Goal: Task Accomplishment & Management: Use online tool/utility

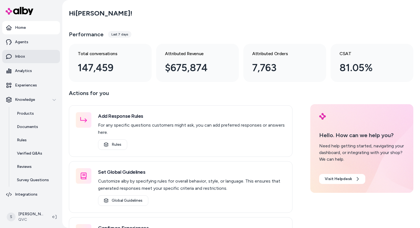
click at [37, 55] on link "Inbox" at bounding box center [31, 56] width 58 height 13
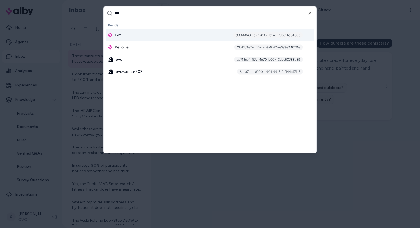
type input "***"
click at [129, 35] on div "Evo c8866843-ce73-496e-b14e-73be14e6450a" at bounding box center [210, 35] width 208 height 12
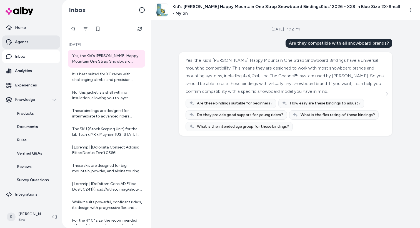
click at [20, 46] on link "Agents" at bounding box center [31, 42] width 58 height 13
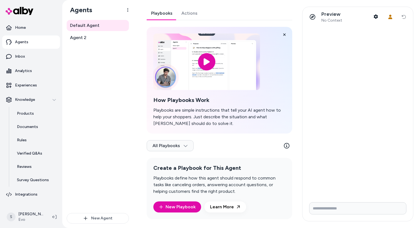
click at [184, 10] on link "Actions" at bounding box center [189, 13] width 25 height 13
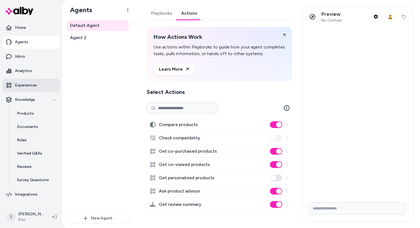
click at [28, 87] on p "Experiences" at bounding box center [26, 86] width 22 height 6
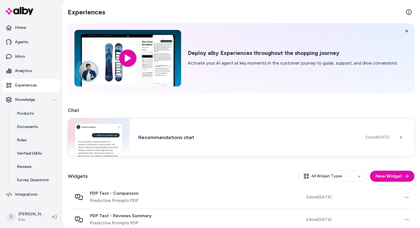
click at [145, 154] on div "Recommendations chat Edited Jun 26, 2025" at bounding box center [241, 137] width 346 height 39
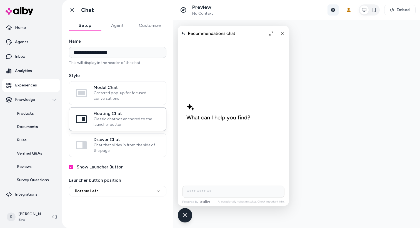
click at [334, 8] on icon "button" at bounding box center [332, 10] width 4 height 4
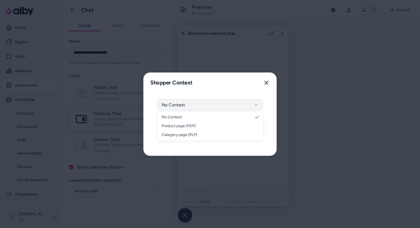
click at [207, 105] on button "No Context" at bounding box center [210, 104] width 106 height 11
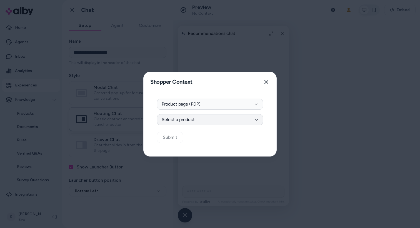
click at [196, 121] on button "Select a product" at bounding box center [210, 119] width 106 height 11
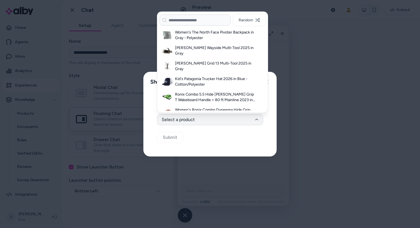
click at [310, 27] on div at bounding box center [210, 114] width 420 height 228
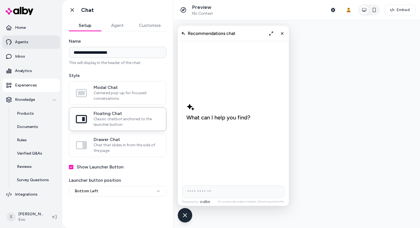
click at [28, 46] on link "Agents" at bounding box center [31, 42] width 58 height 13
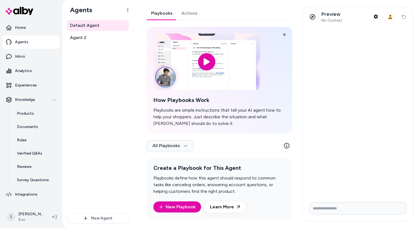
click at [187, 16] on link "Actions" at bounding box center [189, 13] width 25 height 13
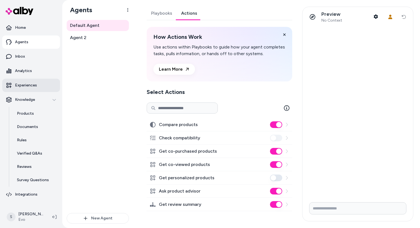
click at [39, 84] on link "Experiences" at bounding box center [31, 85] width 58 height 13
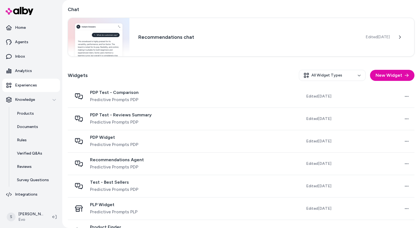
scroll to position [108, 0]
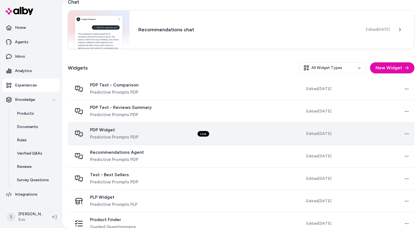
click at [226, 138] on td "Live" at bounding box center [232, 134] width 79 height 22
click at [182, 137] on div "PDP Widget Predictive Prompts PDP" at bounding box center [130, 133] width 116 height 13
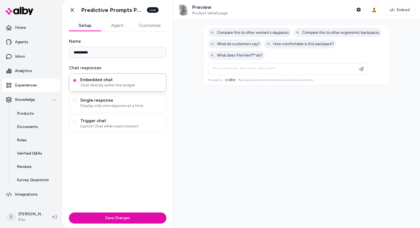
click at [309, 65] on div at bounding box center [287, 69] width 157 height 11
click at [302, 67] on input at bounding box center [282, 69] width 146 height 7
type input "**********"
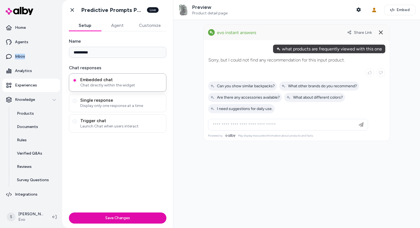
click at [19, 81] on link "Experiences" at bounding box center [31, 85] width 58 height 13
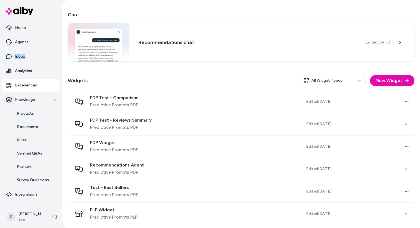
scroll to position [120, 0]
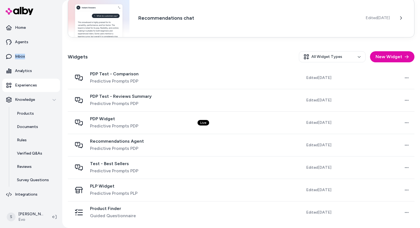
click at [175, 32] on div "Recommendations chat Edited Jun 26, 2025" at bounding box center [241, 18] width 346 height 39
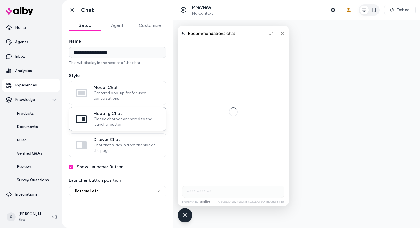
click at [113, 19] on div "Go back Chat" at bounding box center [117, 10] width 111 height 20
click at [113, 23] on button "Agent" at bounding box center [117, 25] width 32 height 11
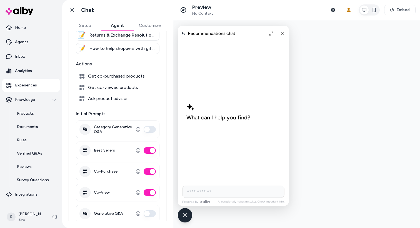
scroll to position [66, 0]
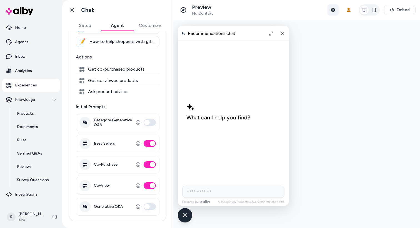
click at [334, 7] on button "Shopper Context" at bounding box center [332, 9] width 11 height 11
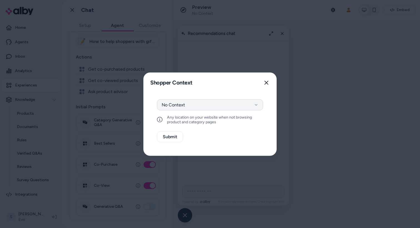
click at [239, 107] on button "No Context" at bounding box center [210, 104] width 106 height 11
click at [134, 16] on div at bounding box center [210, 114] width 420 height 228
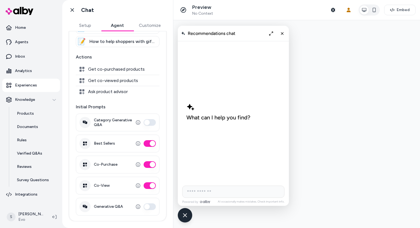
click at [26, 87] on p "Experiences" at bounding box center [26, 86] width 22 height 6
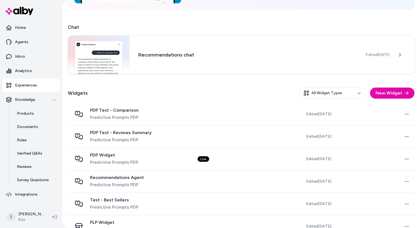
scroll to position [84, 0]
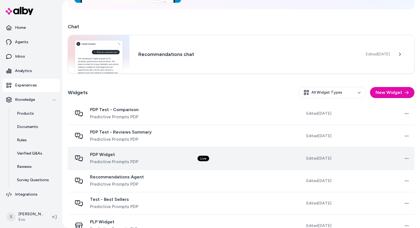
click at [117, 154] on span "PDP Widget" at bounding box center [114, 155] width 48 height 6
click at [135, 157] on span "PDP Widget" at bounding box center [114, 155] width 48 height 6
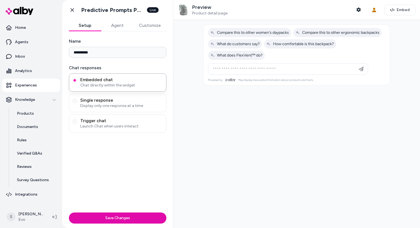
click at [118, 25] on button "Agent" at bounding box center [117, 25] width 32 height 11
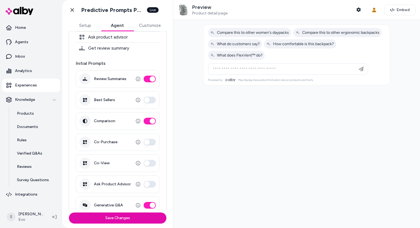
scroll to position [122, 0]
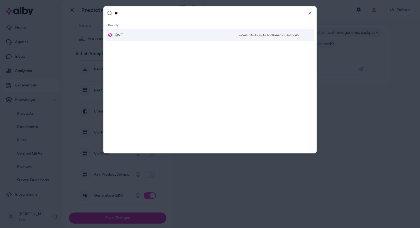
type input "***"
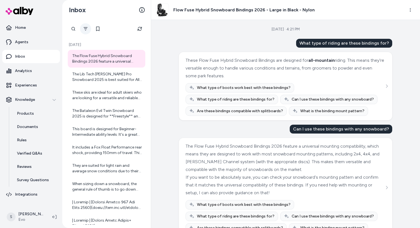
click at [83, 30] on button "Filter" at bounding box center [85, 28] width 11 height 11
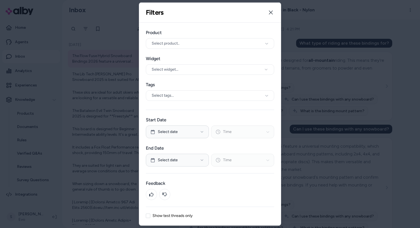
scroll to position [18, 0]
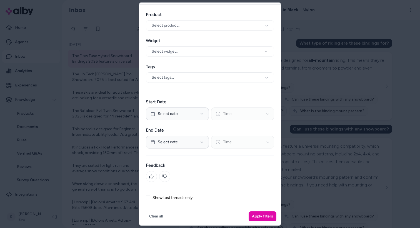
click at [184, 198] on label "Show test threads only" at bounding box center [172, 198] width 40 height 4
click at [150, 198] on button "Show test threads only" at bounding box center [148, 198] width 4 height 4
click at [260, 214] on button "Apply filters" at bounding box center [262, 216] width 28 height 10
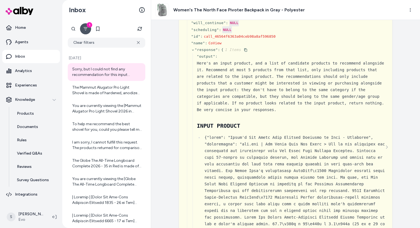
scroll to position [90, 0]
click at [28, 44] on link "Agents" at bounding box center [31, 42] width 58 height 13
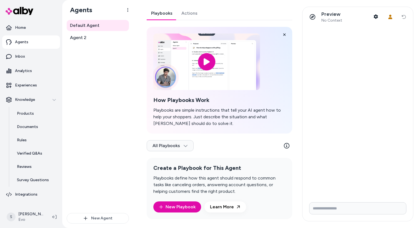
click at [191, 11] on link "Actions" at bounding box center [189, 13] width 25 height 13
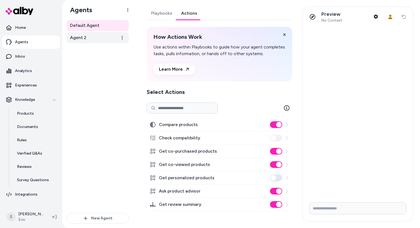
click at [89, 40] on link "Agent 2" at bounding box center [98, 37] width 62 height 11
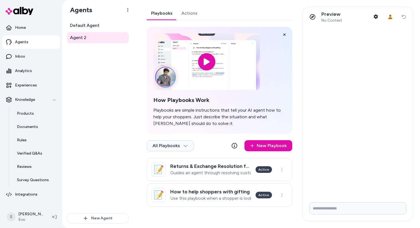
click at [189, 12] on link "Actions" at bounding box center [189, 13] width 25 height 13
click at [160, 17] on link "Playbooks" at bounding box center [162, 13] width 30 height 13
click at [97, 24] on span "Default Agent" at bounding box center [84, 25] width 29 height 7
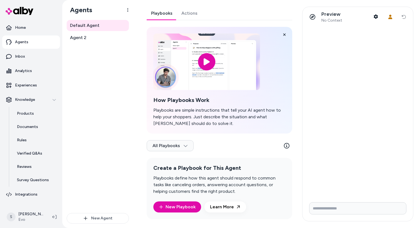
click at [193, 11] on link "Actions" at bounding box center [189, 13] width 25 height 13
click at [160, 14] on link "Playbooks" at bounding box center [162, 13] width 30 height 13
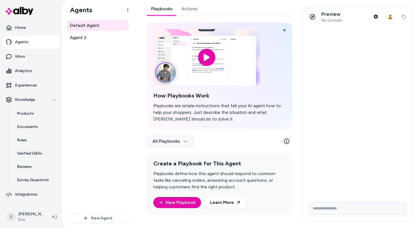
click at [109, 31] on div "Default Agent Agent 2" at bounding box center [98, 31] width 62 height 23
click at [104, 37] on link "Agent 2" at bounding box center [98, 37] width 62 height 11
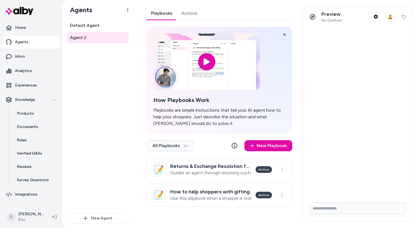
click at [157, 9] on link "Playbooks" at bounding box center [162, 13] width 30 height 13
click at [204, 166] on h3 "Returns & Exchange Resolution for evo.com" at bounding box center [210, 167] width 81 height 6
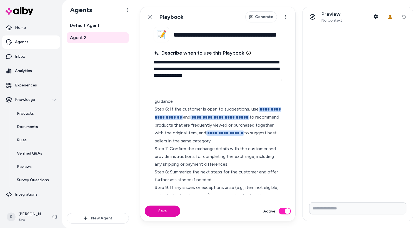
scroll to position [169, 0]
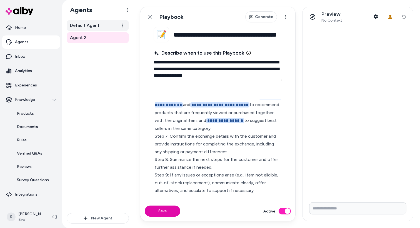
click at [107, 26] on link "Default Agent" at bounding box center [98, 25] width 62 height 11
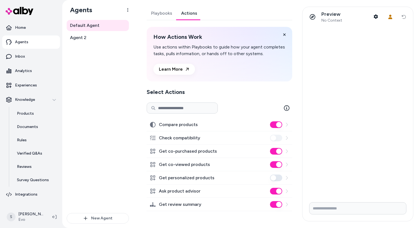
click at [188, 14] on link "Actions" at bounding box center [188, 13] width 25 height 13
click at [16, 89] on link "Experiences" at bounding box center [31, 85] width 58 height 13
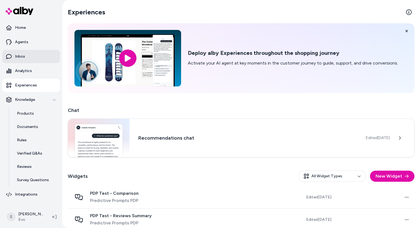
click at [24, 55] on p "Inbox" at bounding box center [20, 57] width 10 height 6
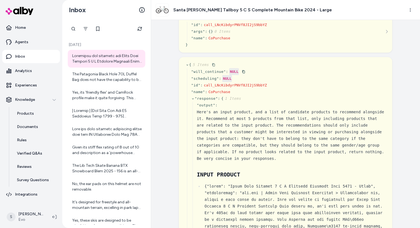
scroll to position [35, 0]
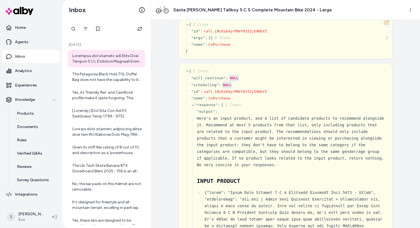
click at [385, 24] on icon "button" at bounding box center [386, 22] width 4 height 4
click at [105, 74] on div "The Patagonia Black Hole 70L Duffel Bag does not have the capability to be carr…" at bounding box center [107, 77] width 70 height 11
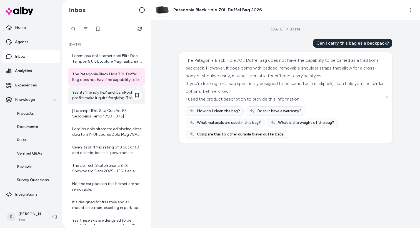
click at [119, 98] on div "Yes, its 'friendly flex' and CamRock profile make it quite forgiving. This help…" at bounding box center [107, 95] width 70 height 11
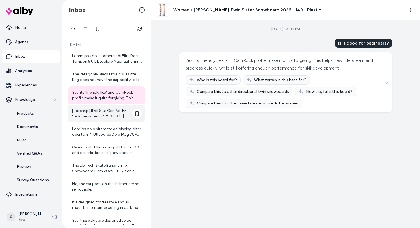
click at [109, 113] on div at bounding box center [107, 113] width 70 height 11
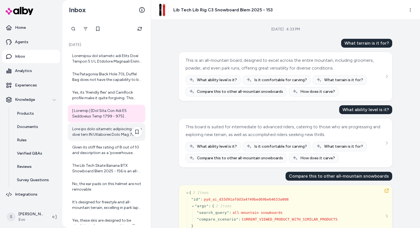
click at [107, 131] on div at bounding box center [107, 132] width 70 height 11
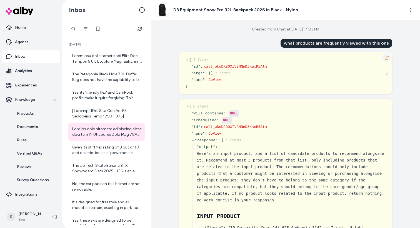
click at [385, 57] on icon "button" at bounding box center [386, 57] width 4 height 4
click at [382, 60] on button "button" at bounding box center [386, 57] width 9 height 9
click at [386, 55] on button "button" at bounding box center [386, 57] width 9 height 9
click at [386, 57] on icon "button" at bounding box center [386, 58] width 4 height 4
click at [116, 60] on div at bounding box center [107, 58] width 70 height 11
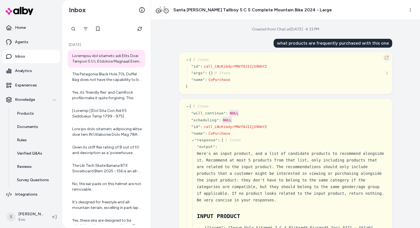
click at [386, 56] on icon "button" at bounding box center [386, 57] width 4 height 4
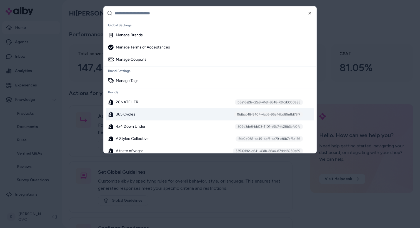
click at [130, 112] on span "365 Cycles" at bounding box center [125, 115] width 19 height 6
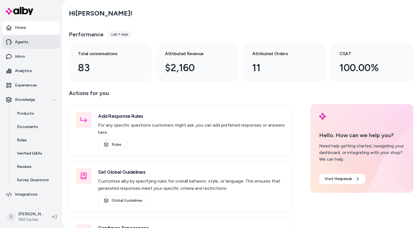
click at [42, 40] on link "Agents" at bounding box center [31, 42] width 58 height 13
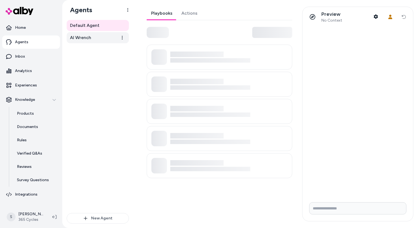
click at [97, 37] on link "AI Wrench" at bounding box center [98, 37] width 62 height 11
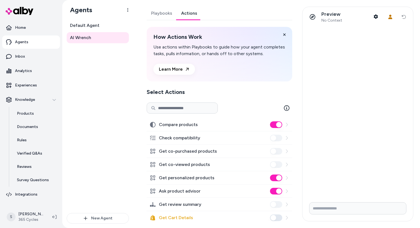
click at [191, 11] on link "Actions" at bounding box center [188, 13] width 25 height 13
click at [277, 179] on button "Get personalized products" at bounding box center [276, 178] width 12 height 7
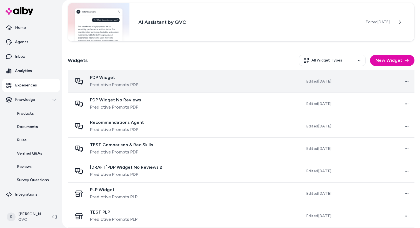
scroll to position [95, 0]
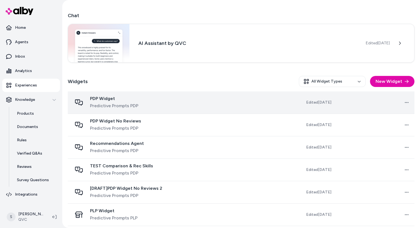
click at [161, 97] on div "PDP Widget Predictive Prompts PDP" at bounding box center [130, 102] width 116 height 13
click at [163, 104] on div "PDP Widget Predictive Prompts PDP" at bounding box center [130, 102] width 116 height 13
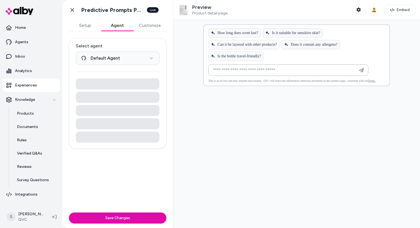
click at [113, 23] on button "Agent" at bounding box center [117, 25] width 32 height 11
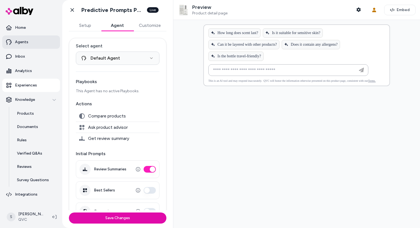
click at [16, 45] on p "Agents" at bounding box center [21, 42] width 13 height 6
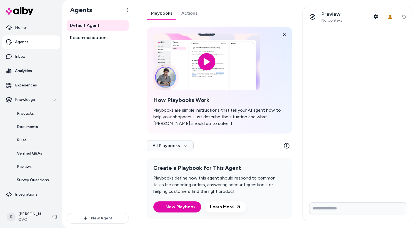
click at [187, 12] on link "Actions" at bounding box center [189, 13] width 25 height 13
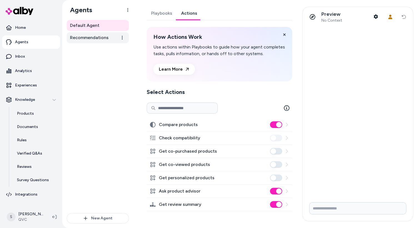
click at [109, 42] on link "Recommendations" at bounding box center [98, 37] width 62 height 11
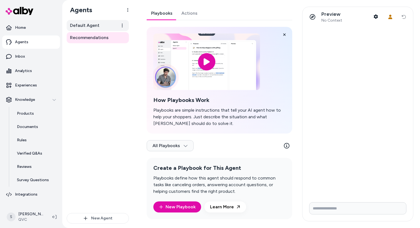
click at [90, 26] on span "Default Agent" at bounding box center [84, 25] width 29 height 7
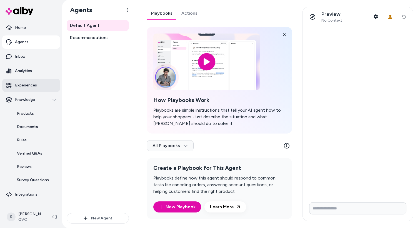
click at [25, 86] on p "Experiences" at bounding box center [26, 86] width 22 height 6
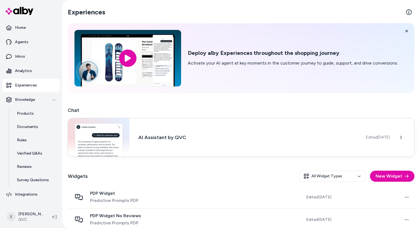
click at [241, 126] on div "AI Assistant by QVC Edited Jun 17, 2025" at bounding box center [241, 137] width 346 height 39
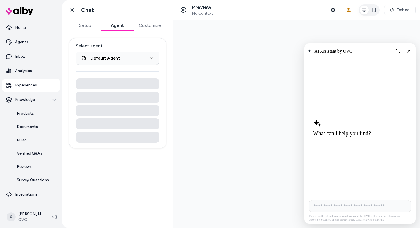
click at [120, 24] on button "Agent" at bounding box center [117, 25] width 32 height 11
click at [74, 12] on icon at bounding box center [72, 10] width 6 height 6
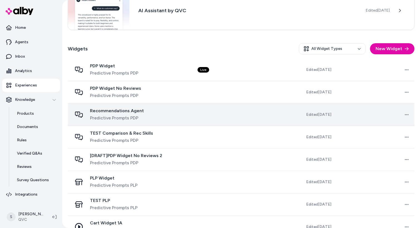
scroll to position [165, 0]
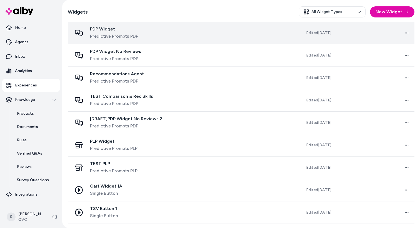
click at [169, 36] on div "PDP Widget Predictive Prompts PDP" at bounding box center [130, 32] width 116 height 13
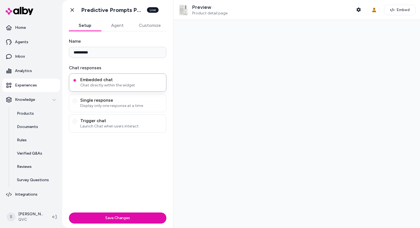
click at [115, 18] on div "Go back Predictive Prompts PDP Live" at bounding box center [117, 10] width 111 height 20
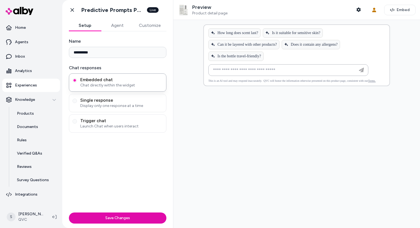
click at [115, 23] on button "Agent" at bounding box center [117, 25] width 32 height 11
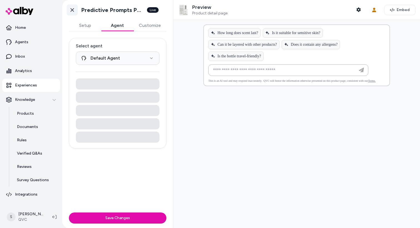
click at [73, 12] on icon at bounding box center [72, 10] width 6 height 6
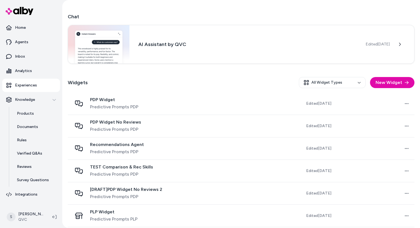
scroll to position [165, 0]
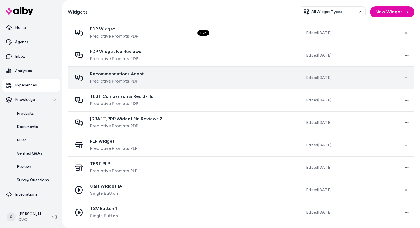
click at [166, 83] on div "Recommendations Agent Predictive Prompts PDP" at bounding box center [130, 77] width 116 height 13
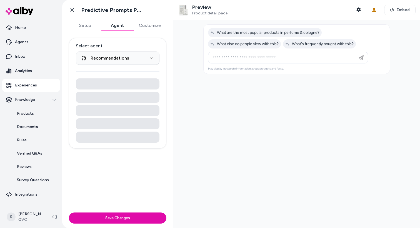
click at [115, 22] on button "Agent" at bounding box center [117, 25] width 32 height 11
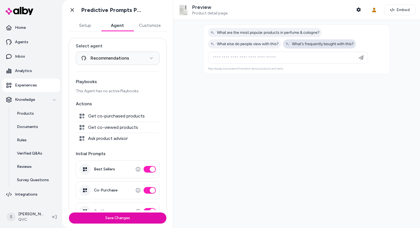
click at [326, 44] on span "What's frequently bought with this?" at bounding box center [319, 44] width 68 height 5
type input "**********"
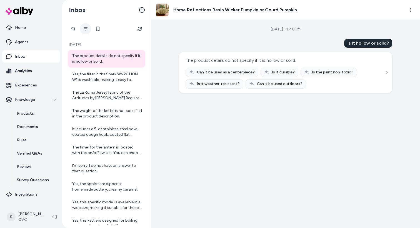
click at [83, 31] on button "Filter" at bounding box center [85, 28] width 11 height 11
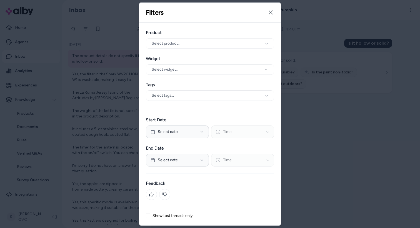
click at [158, 217] on label "Show test threads only" at bounding box center [172, 216] width 40 height 4
click at [150, 217] on button "Show test threads only" at bounding box center [148, 216] width 4 height 4
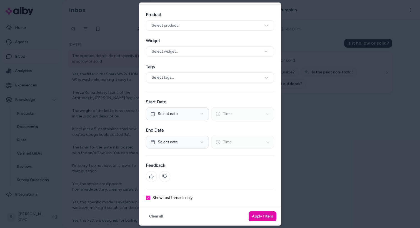
click at [257, 222] on div "Clear all Apply filters" at bounding box center [210, 216] width 142 height 19
click at [258, 219] on button "Apply filters" at bounding box center [262, 216] width 28 height 10
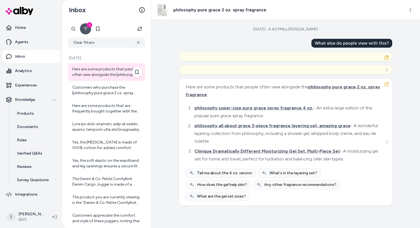
click at [95, 70] on div "Here are some products that people often view alongside the [philosophy pure gr…" at bounding box center [107, 72] width 70 height 11
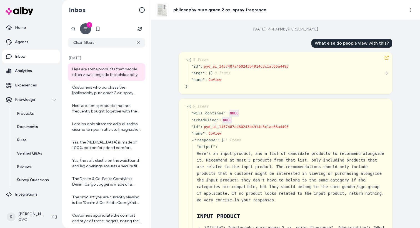
click at [107, 63] on div "Today Here are some products that people often view alongside the [philosophy p…" at bounding box center [106, 195] width 82 height 291
click at [107, 71] on div "Here are some products that people often view alongside the [philosophy pure gr…" at bounding box center [107, 72] width 70 height 11
click at [388, 60] on icon "button" at bounding box center [386, 57] width 4 height 4
click at [111, 92] on div "Customers who purchase the [philosophy pure grace 2 oz. spray fragrance](https:…" at bounding box center [107, 90] width 70 height 11
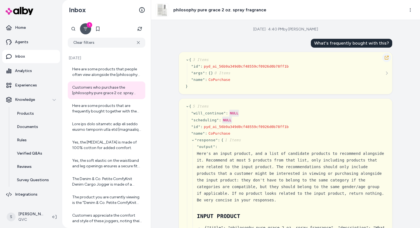
click at [384, 56] on icon "button" at bounding box center [386, 57] width 4 height 4
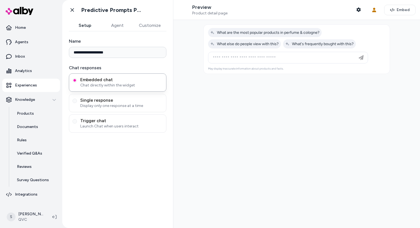
type input "**********"
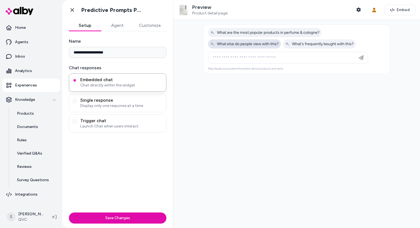
click at [268, 44] on span "What else do people view with this?" at bounding box center [244, 44] width 68 height 5
type input "**********"
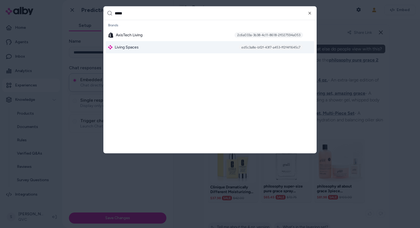
type input "*****"
click at [261, 46] on div "ed5c3a8e-bf2f-43f7-a453-ff2f4f1645c7" at bounding box center [270, 48] width 64 height 6
click at [163, 46] on div "Living Spaces ed5c3a8e-bf2f-43f7-a453-ff2f4f1645c7" at bounding box center [210, 47] width 208 height 12
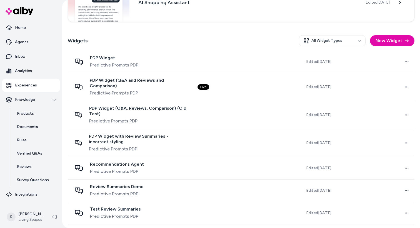
scroll to position [176, 0]
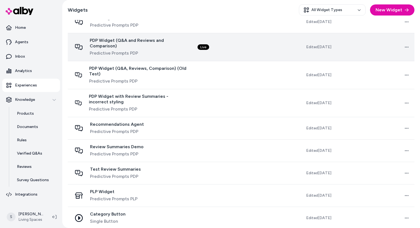
click at [140, 51] on span "Predictive Prompts PDP" at bounding box center [139, 53] width 99 height 7
click at [91, 50] on span "Predictive Prompts PDP" at bounding box center [139, 53] width 99 height 7
click at [219, 49] on td at bounding box center [232, 47] width 79 height 28
click at [202, 44] on td at bounding box center [232, 47] width 79 height 28
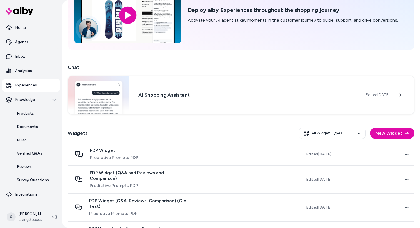
scroll to position [33, 0]
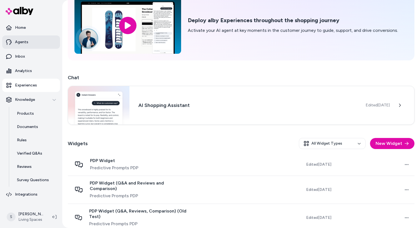
click at [25, 41] on p "Agents" at bounding box center [21, 42] width 13 height 6
click at [29, 45] on link "Agents" at bounding box center [31, 42] width 58 height 13
click at [17, 40] on p "Agents" at bounding box center [21, 42] width 13 height 6
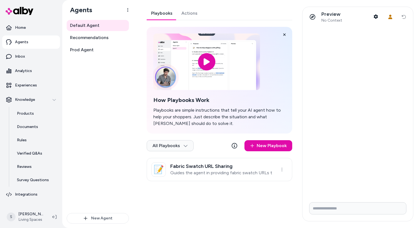
click at [185, 17] on link "Actions" at bounding box center [189, 13] width 25 height 13
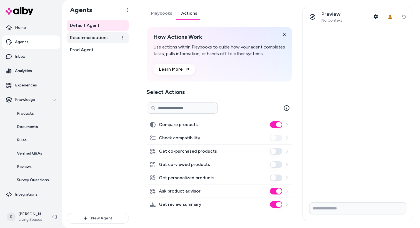
click at [85, 34] on link "Recommendations" at bounding box center [98, 37] width 62 height 11
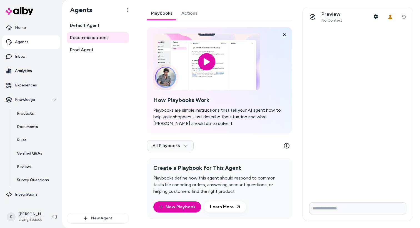
click at [192, 11] on link "Actions" at bounding box center [189, 13] width 25 height 13
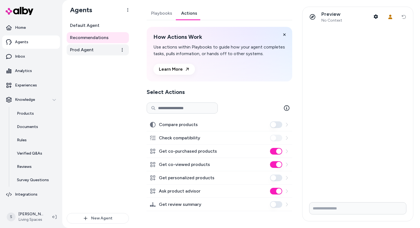
click at [90, 51] on span "Prod Agent" at bounding box center [82, 50] width 24 height 7
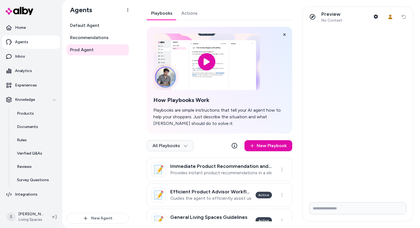
click at [189, 17] on link "Actions" at bounding box center [189, 13] width 25 height 13
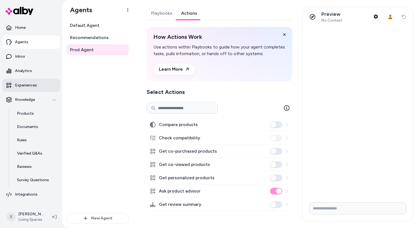
click at [28, 87] on p "Experiences" at bounding box center [26, 86] width 22 height 6
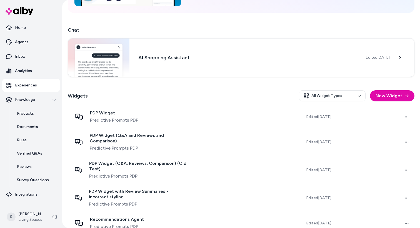
scroll to position [94, 0]
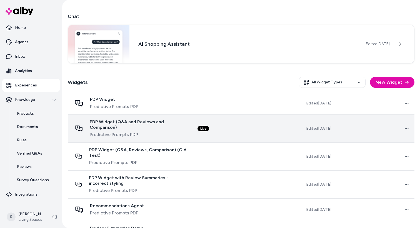
click at [241, 121] on td "Live" at bounding box center [232, 129] width 79 height 28
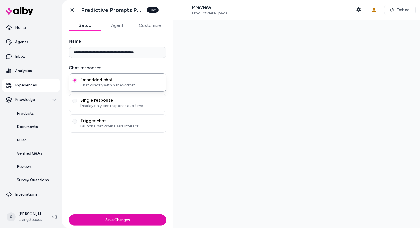
click at [172, 124] on div "**********" at bounding box center [117, 120] width 111 height 179
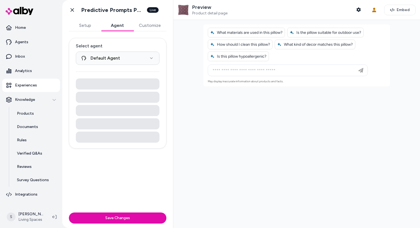
click at [108, 28] on button "Agent" at bounding box center [117, 25] width 32 height 11
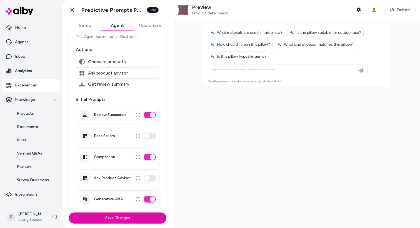
scroll to position [58, 0]
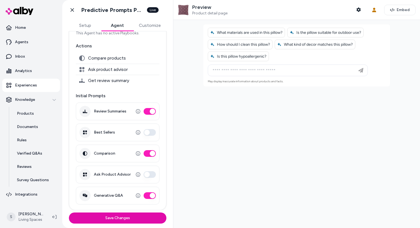
click at [35, 89] on link "Experiences" at bounding box center [31, 85] width 58 height 13
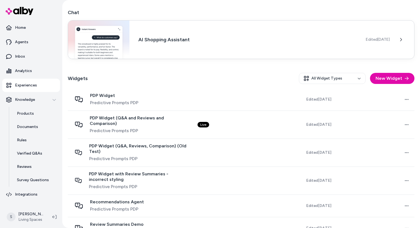
scroll to position [76, 0]
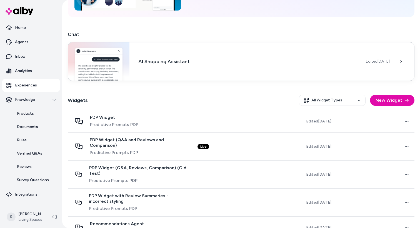
click at [180, 64] on h3 "AI Shopping Assistant" at bounding box center [247, 62] width 218 height 8
click at [153, 56] on div "AI Shopping Assistant Edited [DATE]" at bounding box center [241, 61] width 346 height 39
click at [159, 62] on h3 "AI Shopping Assistant" at bounding box center [247, 62] width 218 height 8
click at [402, 62] on icon at bounding box center [400, 62] width 4 height 4
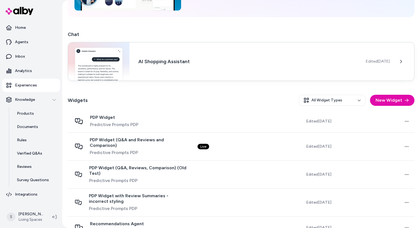
click at [258, 68] on div "AI Shopping Assistant Edited [DATE]" at bounding box center [241, 61] width 346 height 39
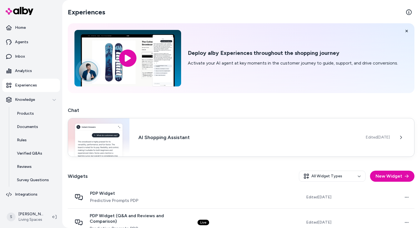
click at [389, 138] on span "Edited [DATE]" at bounding box center [377, 138] width 24 height 6
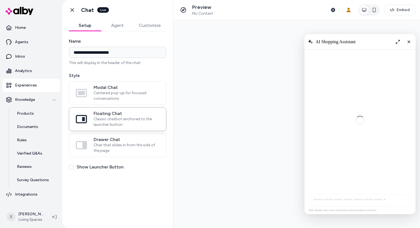
click at [126, 26] on button "Agent" at bounding box center [117, 25] width 32 height 11
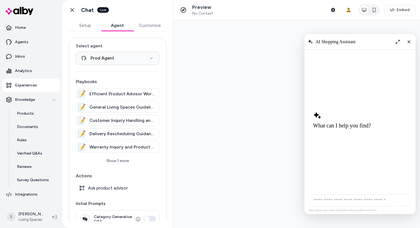
click at [29, 80] on link "Experiences" at bounding box center [31, 85] width 58 height 13
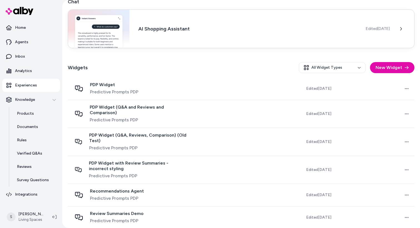
scroll to position [168, 0]
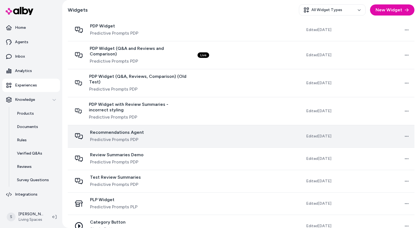
click at [163, 132] on div "Recommendations Agent Predictive Prompts PDP" at bounding box center [130, 136] width 116 height 13
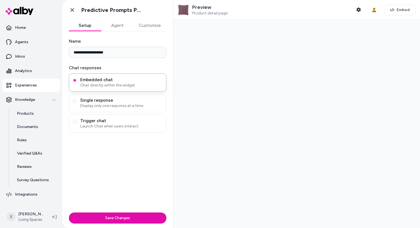
click at [124, 26] on button "Agent" at bounding box center [117, 25] width 32 height 11
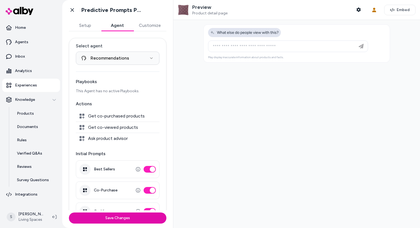
click at [234, 35] on span "What else do people view with this?" at bounding box center [244, 32] width 68 height 5
type input "**********"
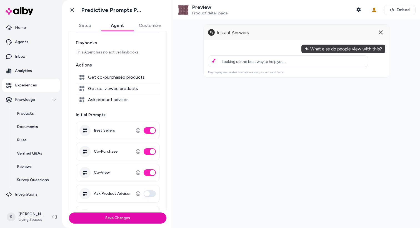
scroll to position [58, 0]
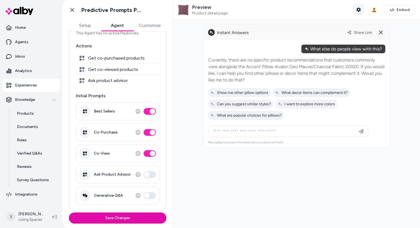
click at [355, 11] on button "Shopper Context" at bounding box center [358, 9] width 11 height 11
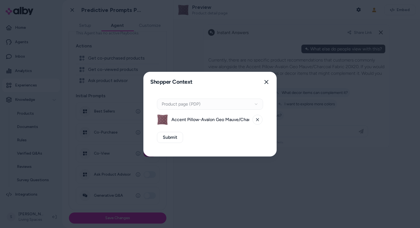
click at [229, 103] on div "Context Type Product page (PDP)" at bounding box center [210, 104] width 106 height 11
click at [258, 120] on icon at bounding box center [257, 119] width 3 height 3
click at [258, 107] on div "Context Type Product page (PDP)" at bounding box center [210, 104] width 106 height 11
click at [250, 119] on button "Select a product" at bounding box center [210, 119] width 106 height 11
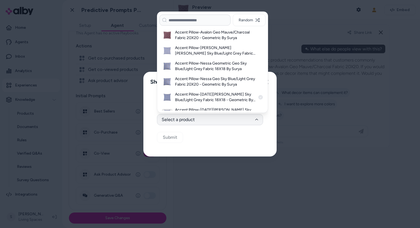
click at [204, 99] on h3 "Accent Pillow-[DATE][PERSON_NAME] Sky Blue/Light Grey Fabric 18X18 - Geometric …" at bounding box center [215, 97] width 80 height 11
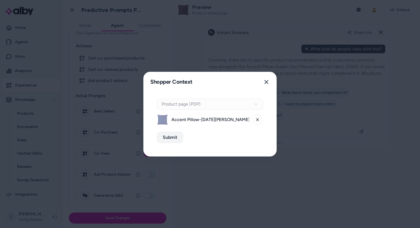
click at [168, 140] on button "Submit" at bounding box center [170, 137] width 26 height 11
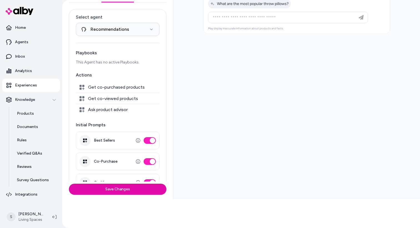
scroll to position [0, 0]
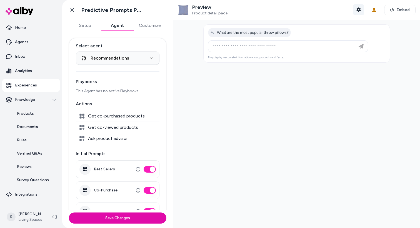
click at [359, 8] on icon "button" at bounding box center [358, 9] width 4 height 4
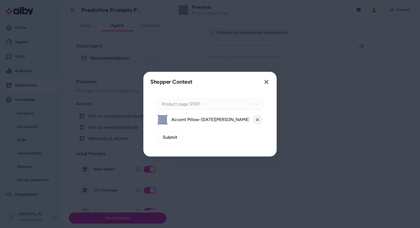
click at [257, 115] on button at bounding box center [257, 120] width 10 height 10
click at [252, 104] on div "Context Type Product page (PDP)" at bounding box center [210, 104] width 106 height 11
click at [241, 123] on button "Select a product" at bounding box center [210, 119] width 106 height 11
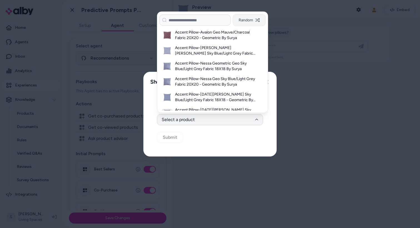
click at [242, 15] on button "Random" at bounding box center [249, 20] width 33 height 12
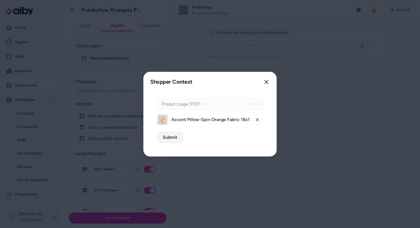
click at [173, 135] on button "Submit" at bounding box center [170, 137] width 26 height 11
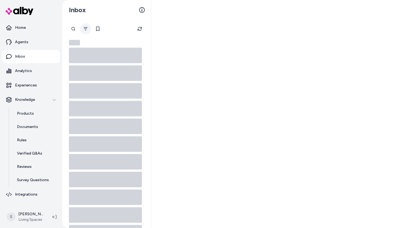
click at [86, 31] on icon "Filter" at bounding box center [85, 29] width 4 height 4
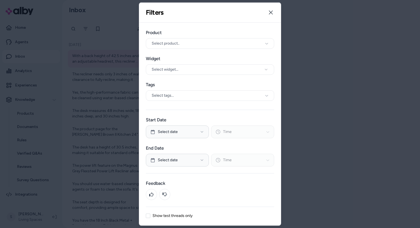
scroll to position [18, 0]
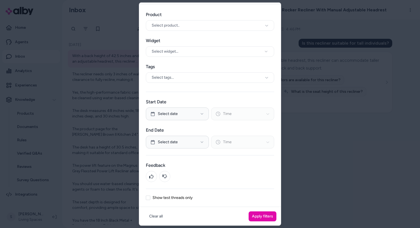
click at [169, 200] on label "Show test threads only" at bounding box center [172, 198] width 40 height 4
click at [150, 200] on button "Show test threads only" at bounding box center [148, 198] width 4 height 4
click at [268, 217] on button "Apply filters" at bounding box center [262, 216] width 28 height 10
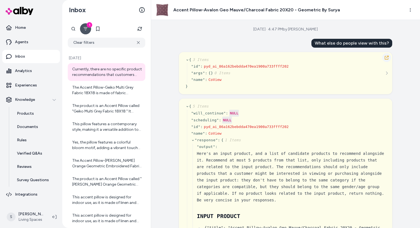
click at [387, 57] on icon "button" at bounding box center [386, 57] width 4 height 4
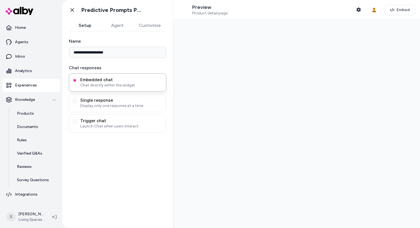
type input "**********"
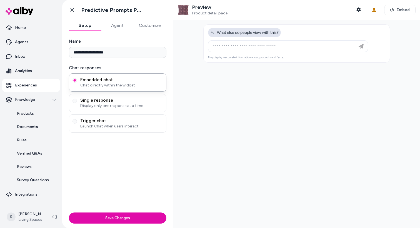
click at [249, 29] on button "What else do people view with this?" at bounding box center [244, 32] width 73 height 9
type input "**********"
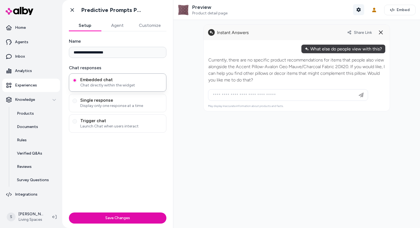
click at [360, 9] on icon "button" at bounding box center [358, 9] width 4 height 4
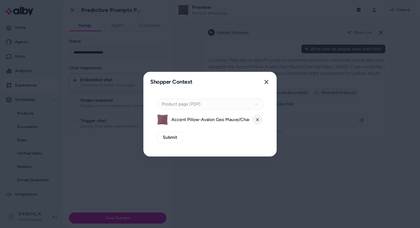
click at [260, 119] on button at bounding box center [257, 120] width 10 height 10
click at [256, 108] on div "Context Type Product page (PDP)" at bounding box center [210, 104] width 106 height 11
click at [256, 103] on div "Context Type Product page (PDP)" at bounding box center [210, 104] width 106 height 11
click at [238, 118] on button "Select a product" at bounding box center [210, 119] width 106 height 11
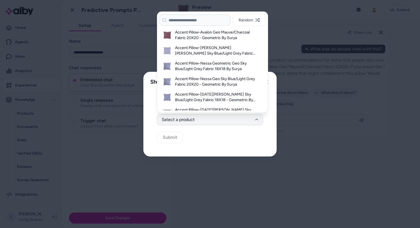
click at [194, 20] on input at bounding box center [194, 20] width 71 height 11
type input "*"
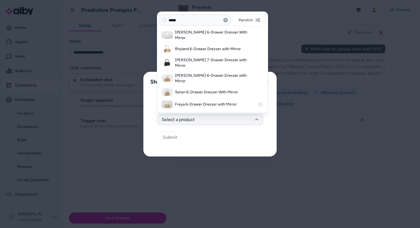
type input "*****"
click at [210, 102] on h3 "Freya 6-Drawer Dresser with Mirror" at bounding box center [215, 105] width 80 height 6
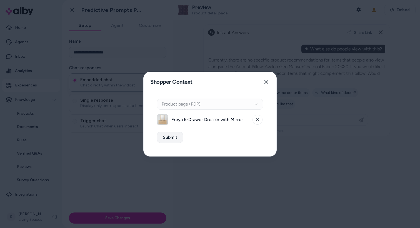
click at [179, 140] on button "Submit" at bounding box center [170, 137] width 26 height 11
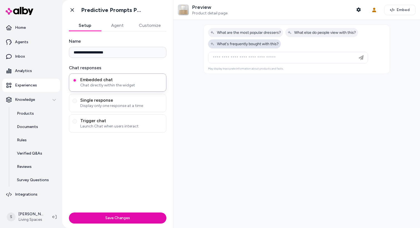
click at [249, 44] on span "What's frequently bought with this?" at bounding box center [244, 44] width 68 height 5
type input "**********"
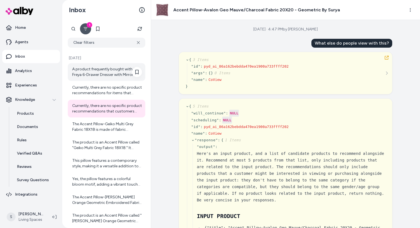
click at [123, 73] on div "A product frequently bought with the Freya 6-Drawer Dresser with Mirror is the …" at bounding box center [107, 72] width 70 height 11
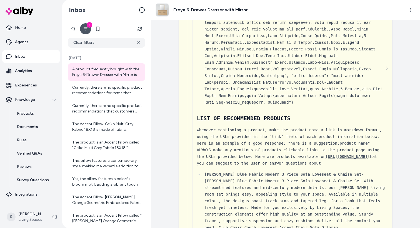
scroll to position [160, 0]
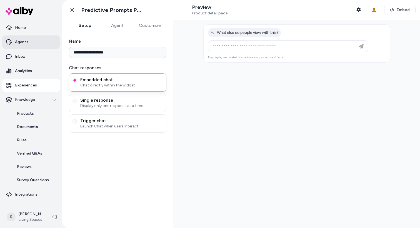
type input "**********"
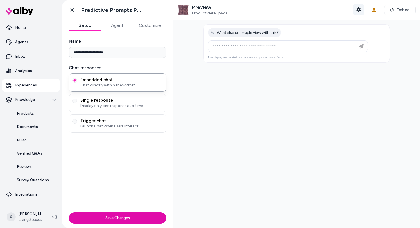
click at [360, 7] on button "Shopper Context" at bounding box center [358, 9] width 11 height 11
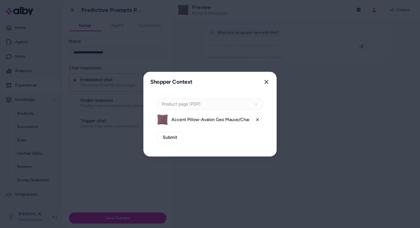
click at [201, 105] on div "Context Type Product page (PDP)" at bounding box center [210, 104] width 106 height 11
click at [261, 120] on button at bounding box center [257, 120] width 10 height 10
click at [236, 105] on div "Context Type Product page (PDP)" at bounding box center [210, 104] width 106 height 11
click at [236, 115] on button "Select a product" at bounding box center [210, 119] width 106 height 11
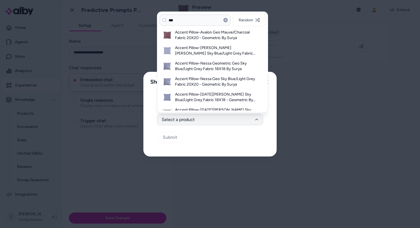
type input "***"
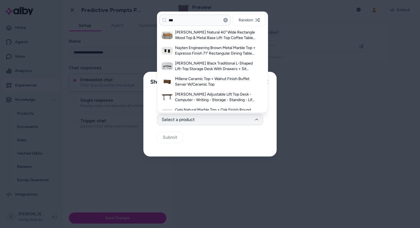
click at [190, 18] on input "***" at bounding box center [194, 20] width 71 height 11
type input "*****"
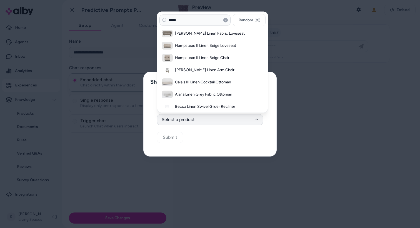
click at [181, 12] on div "***** Random [PERSON_NAME] Linen Fabric Loveseat Hampstead II Linen Beige Loves…" at bounding box center [212, 63] width 111 height 102
click at [181, 19] on input "*****" at bounding box center [194, 20] width 71 height 11
click at [211, 82] on h3 "Calais III Linen Cocktail Ottoman" at bounding box center [215, 83] width 80 height 6
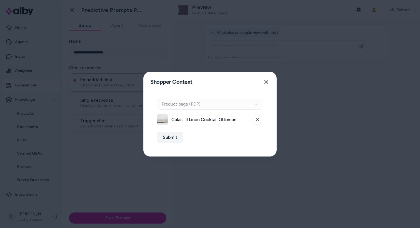
click at [173, 140] on button "Submit" at bounding box center [170, 137] width 26 height 11
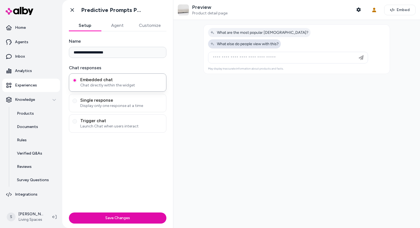
click at [281, 39] on button "What else do people view with this?" at bounding box center [244, 43] width 73 height 9
type input "**********"
